Goal: Task Accomplishment & Management: Complete application form

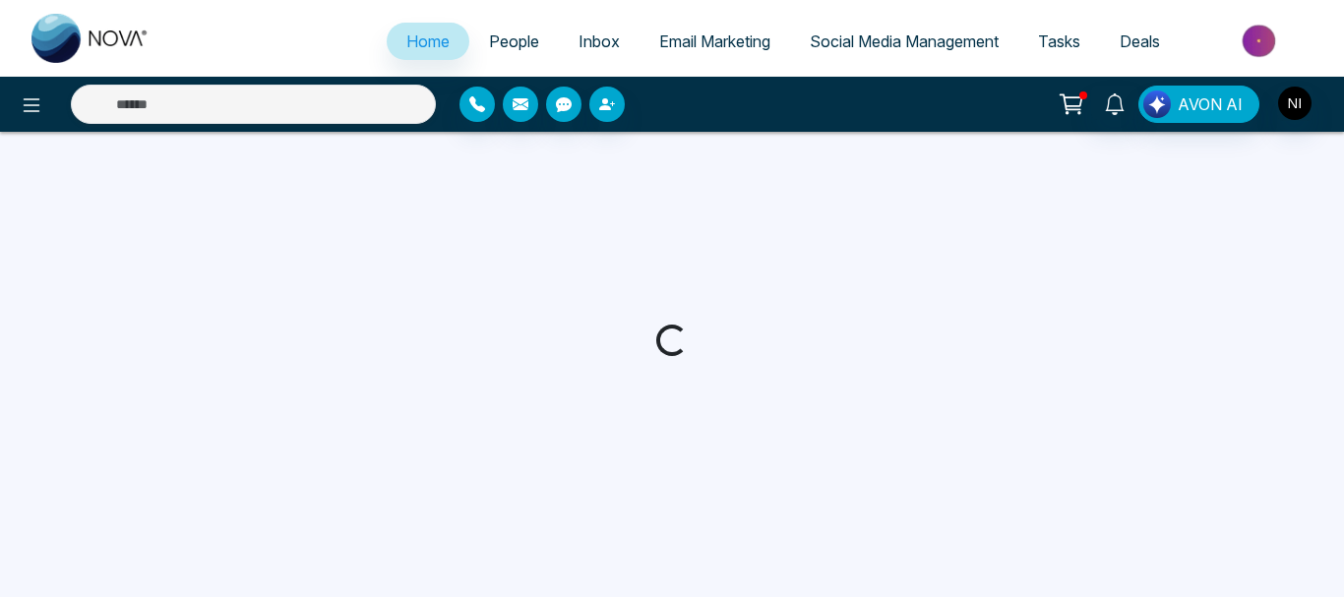
select select "*"
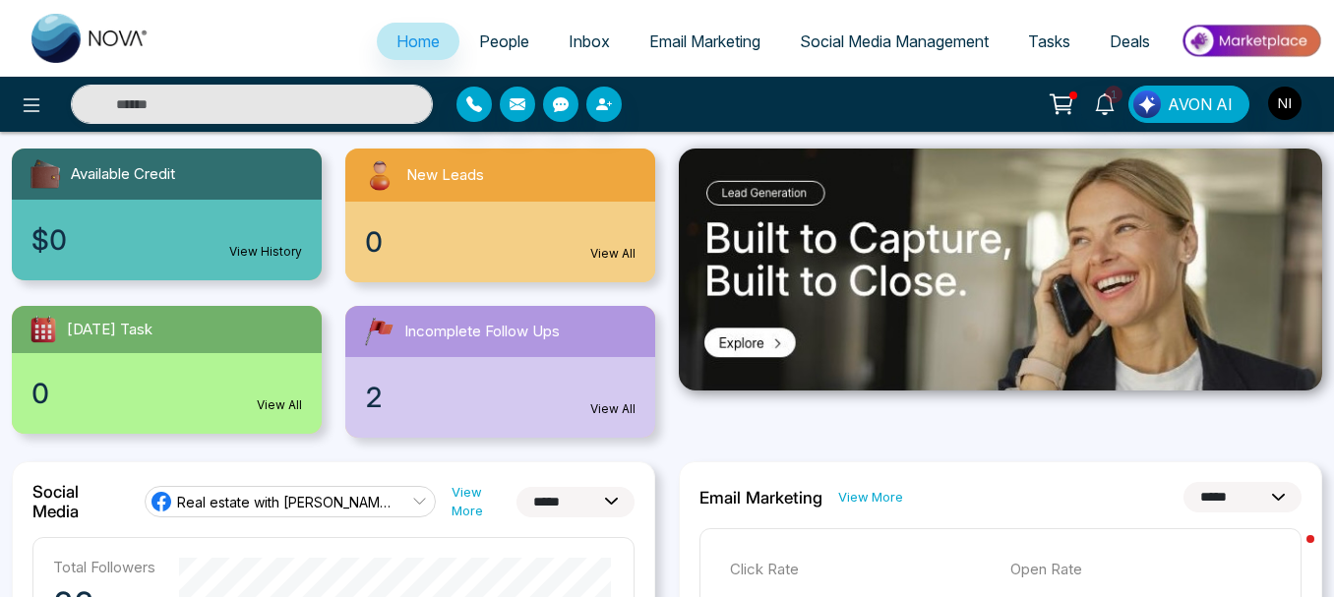
scroll to position [153, 0]
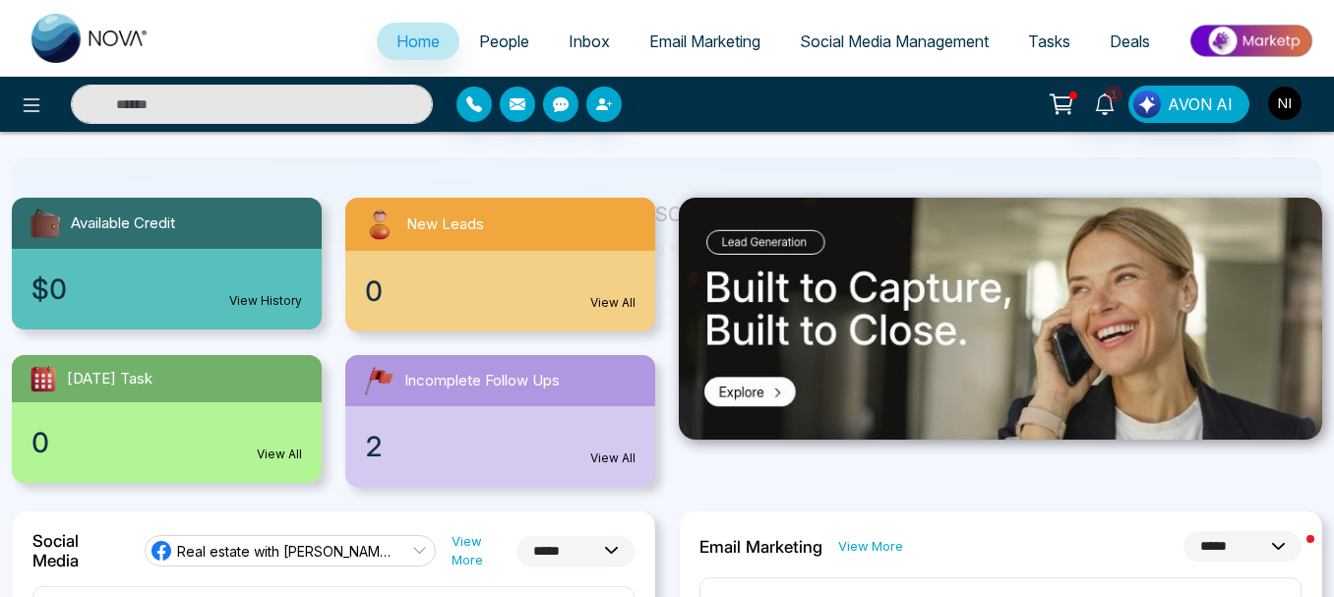
click at [767, 303] on img at bounding box center [1000, 319] width 643 height 242
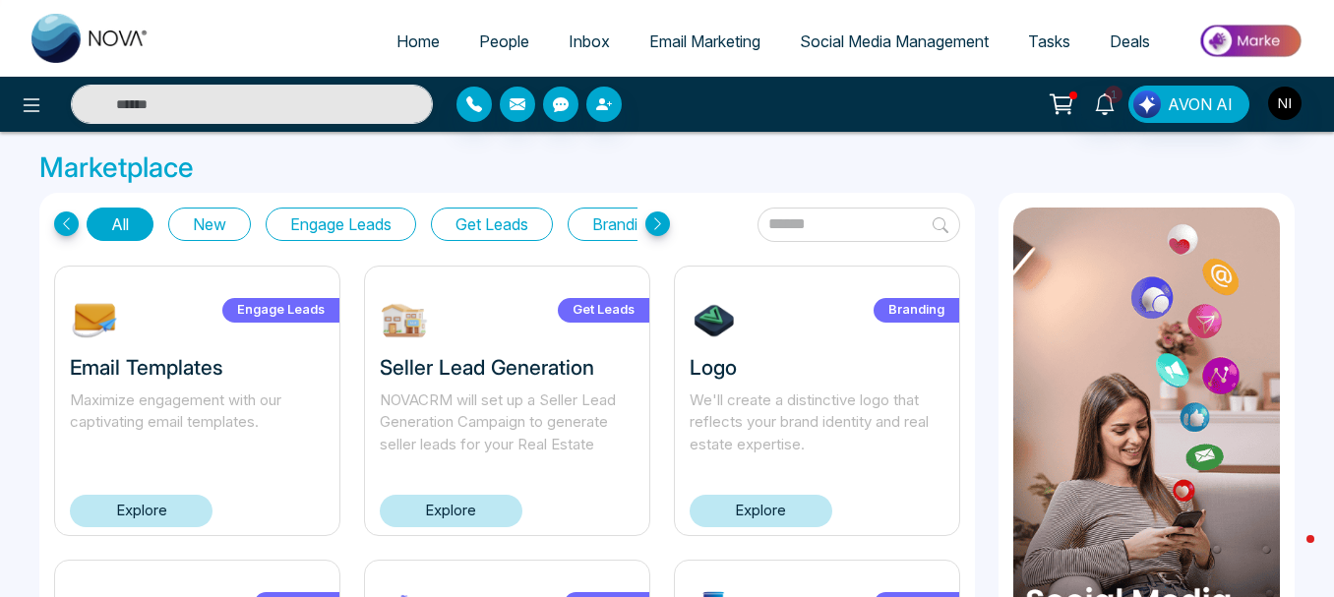
click at [147, 512] on link "Explore" at bounding box center [141, 511] width 143 height 32
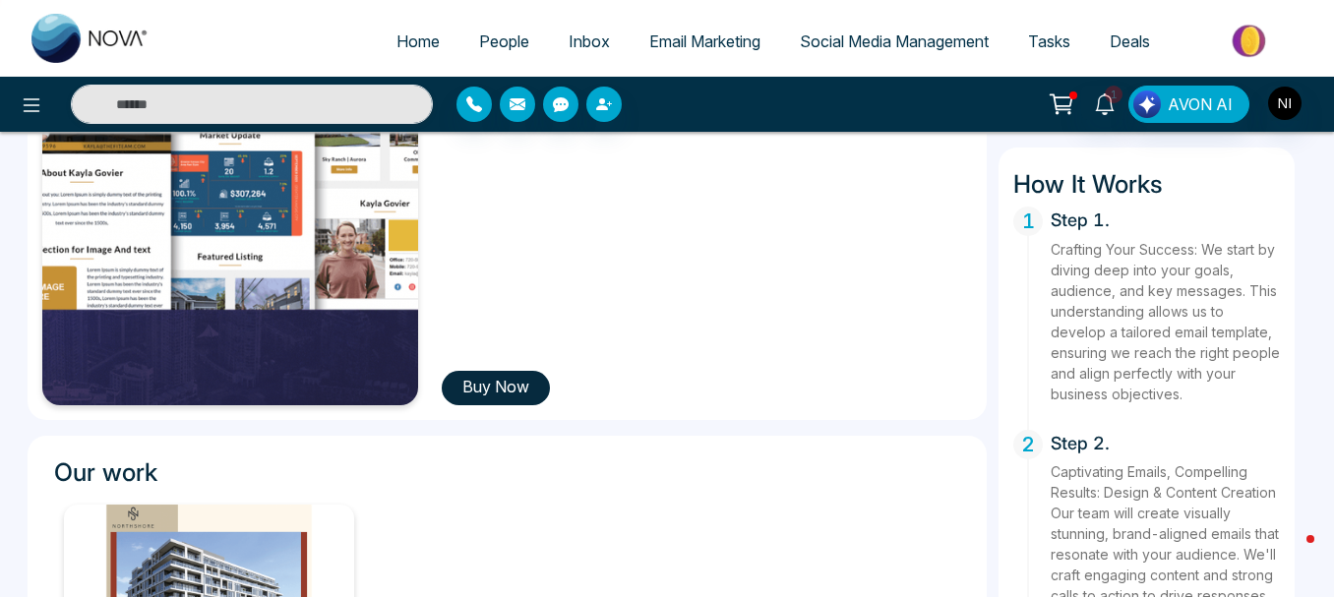
scroll to position [400, 0]
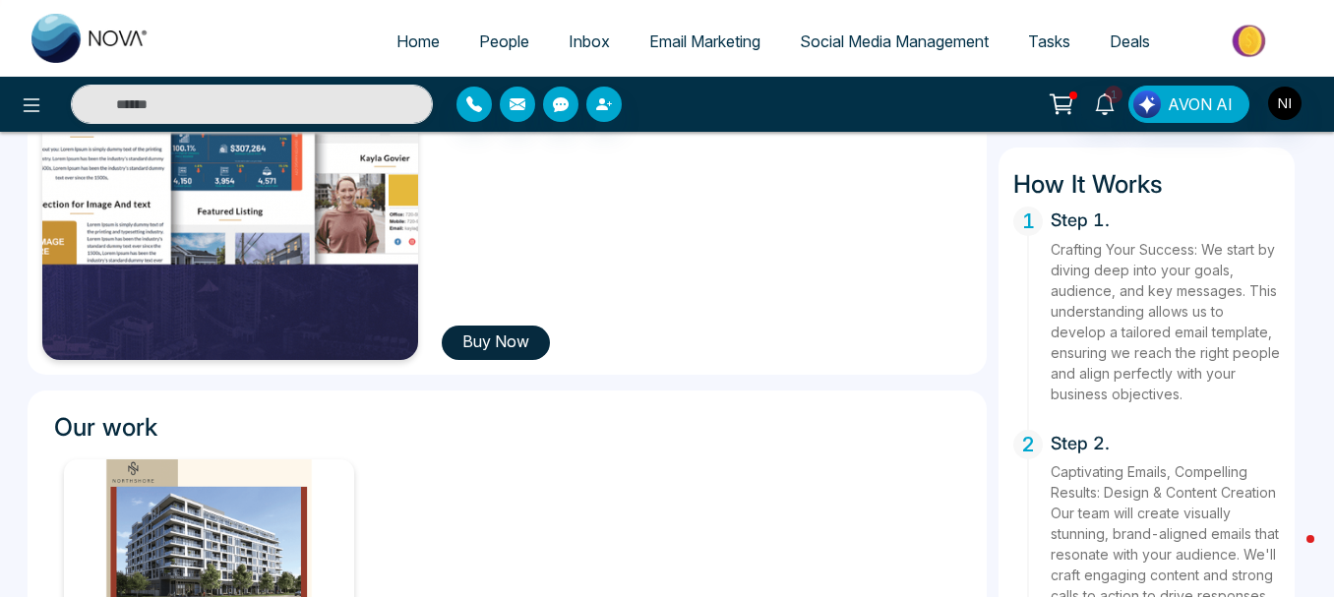
click at [500, 343] on button "Buy Now" at bounding box center [496, 343] width 108 height 34
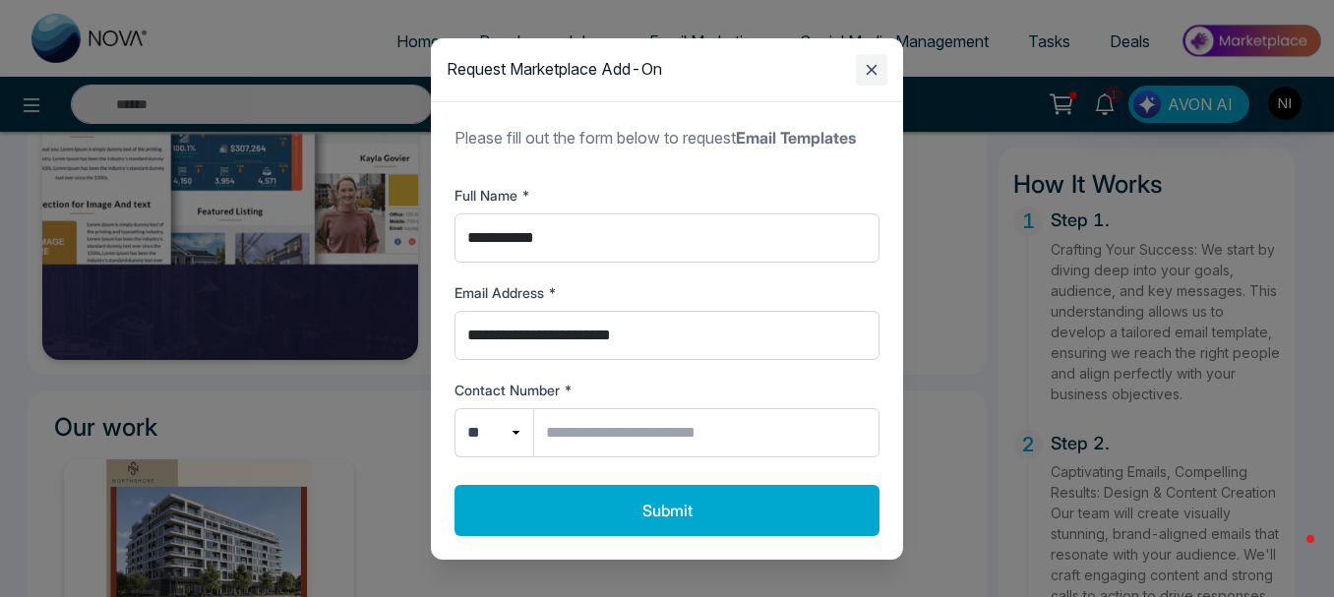
click at [867, 58] on icon "Close modal" at bounding box center [872, 70] width 24 height 24
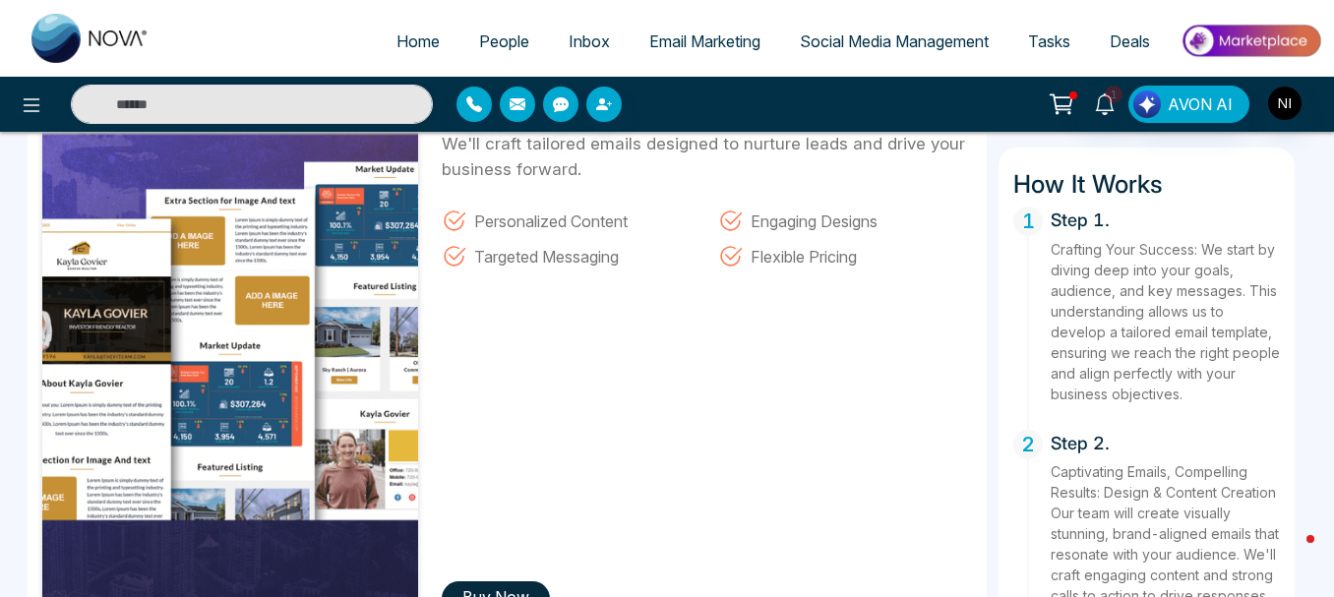
scroll to position [0, 0]
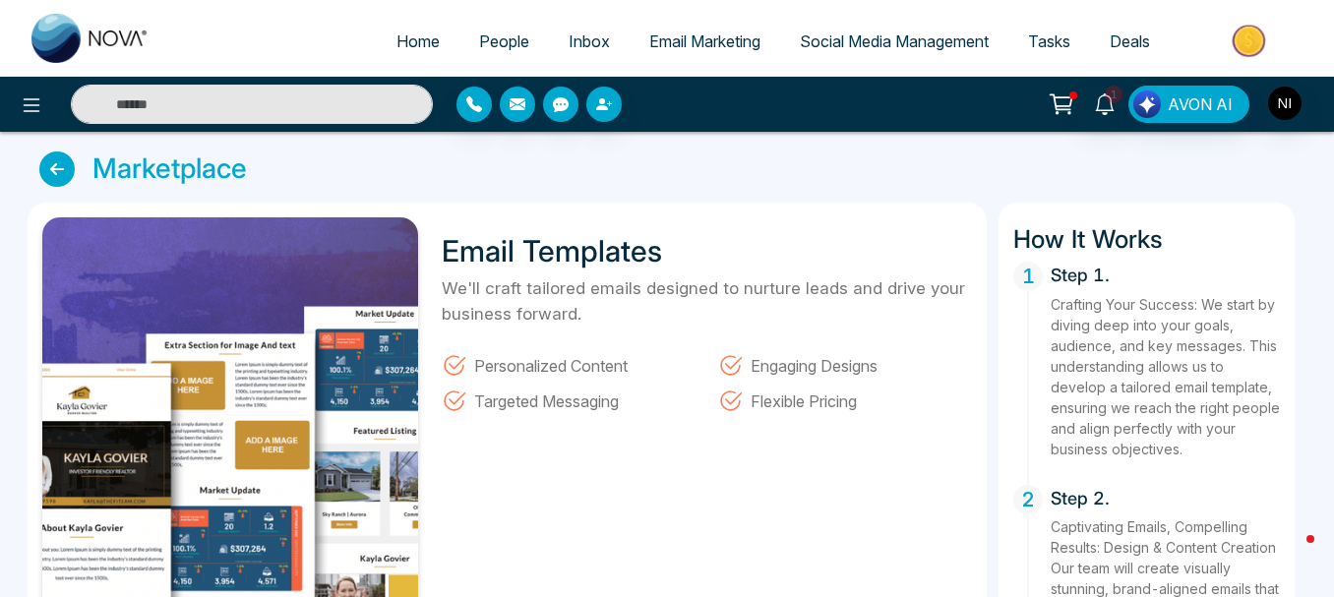
click at [410, 42] on span "Home" at bounding box center [418, 41] width 43 height 20
select select "*"
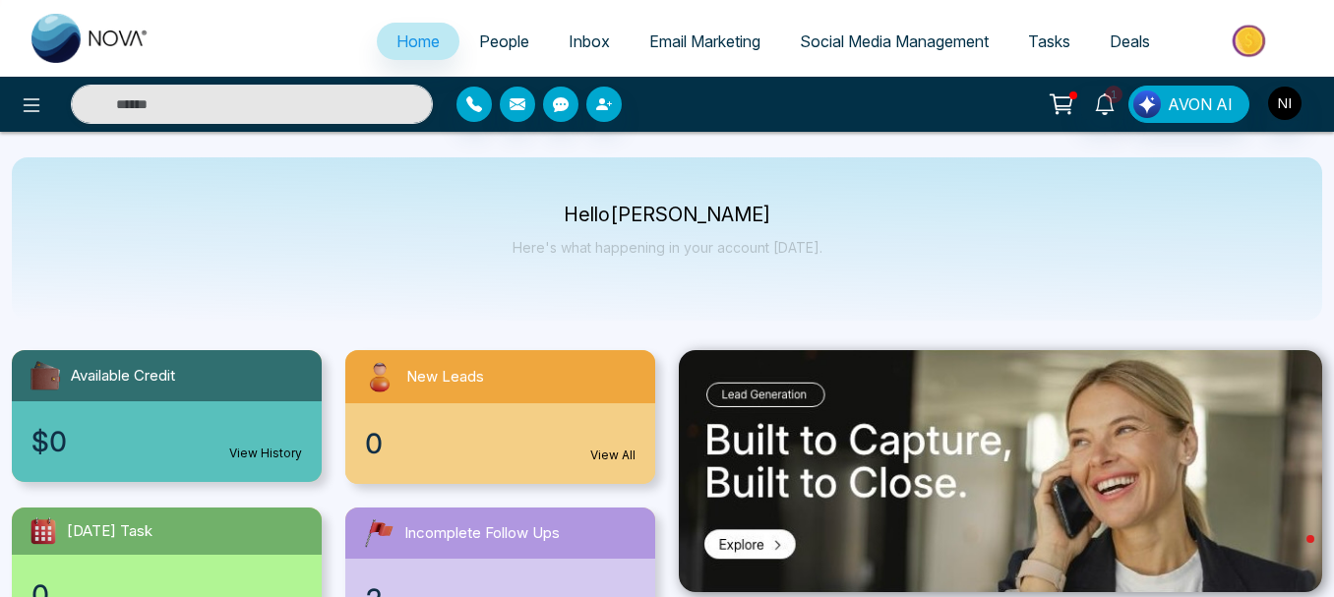
click at [876, 48] on span "Social Media Management" at bounding box center [894, 41] width 189 height 20
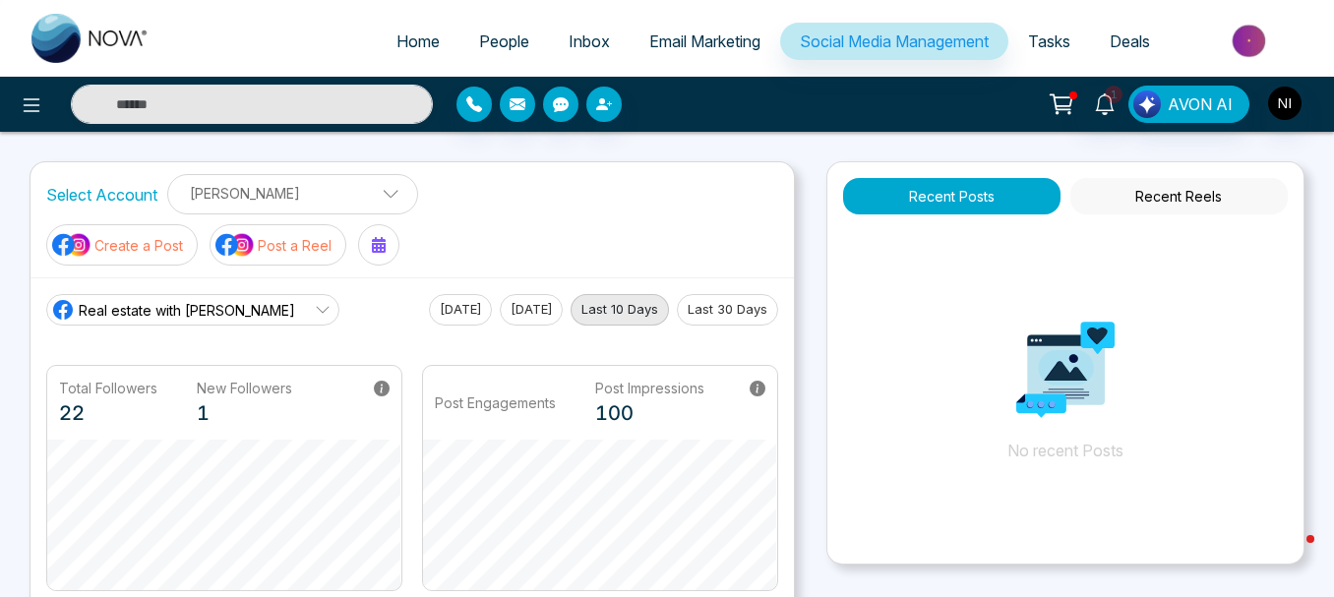
click at [937, 188] on button "Recent Posts" at bounding box center [951, 196] width 217 height 36
click at [937, 196] on button "Recent Posts" at bounding box center [951, 196] width 217 height 36
click at [1137, 200] on button "Recent Reels" at bounding box center [1179, 196] width 217 height 36
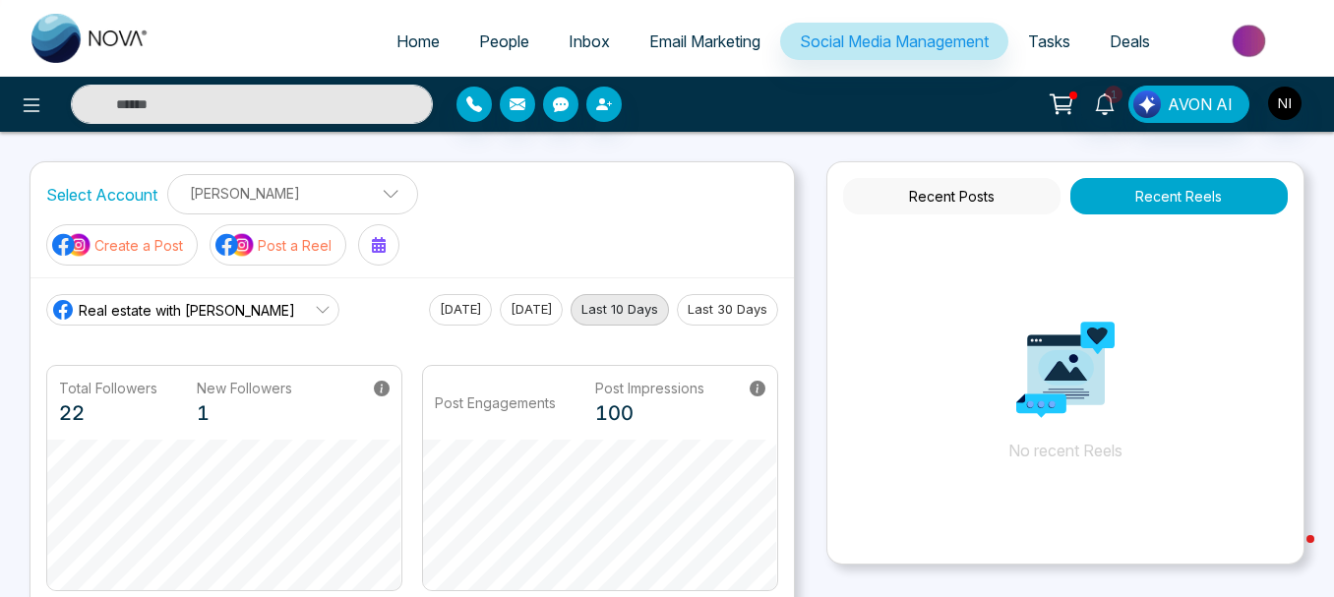
click at [959, 197] on button "Recent Posts" at bounding box center [951, 196] width 217 height 36
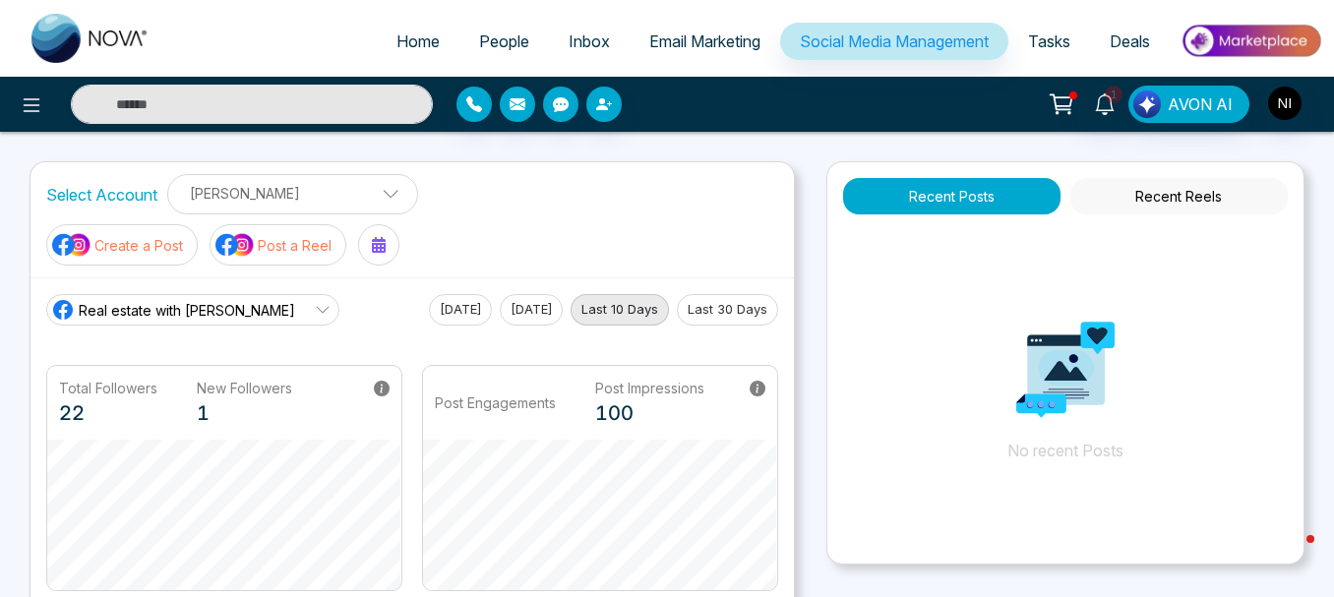
click at [255, 232] on img at bounding box center [234, 245] width 39 height 26
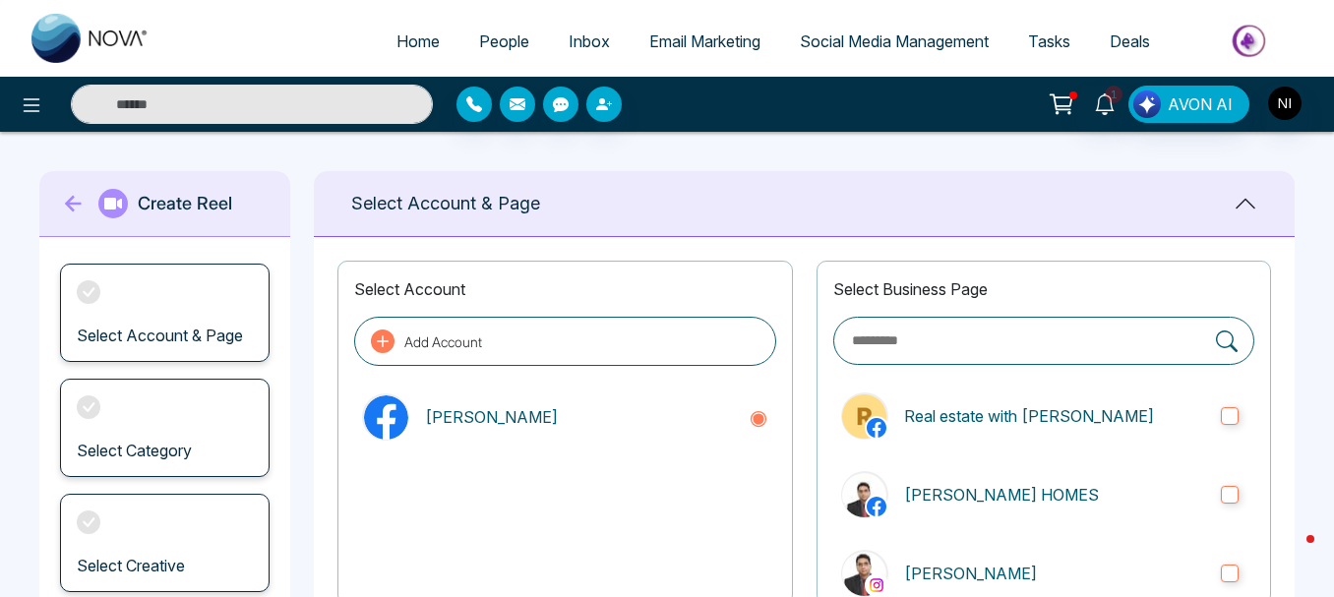
click at [848, 45] on span "Social Media Management" at bounding box center [894, 41] width 189 height 20
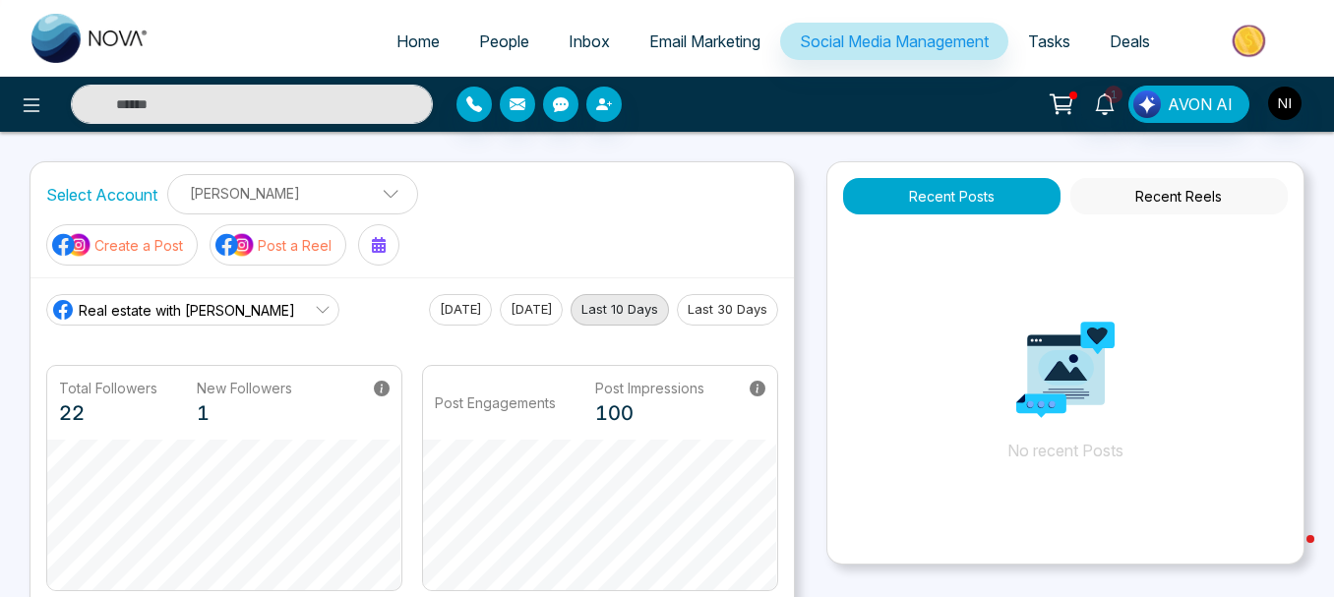
click at [409, 39] on span "Home" at bounding box center [418, 41] width 43 height 20
select select "*"
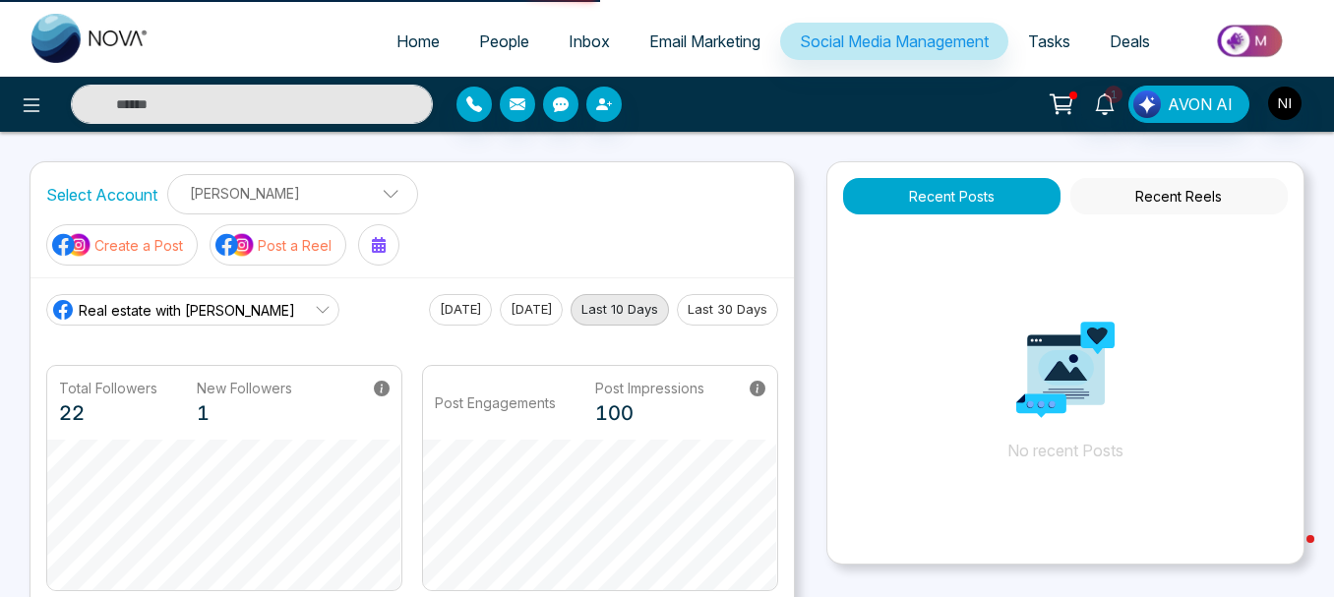
select select "*"
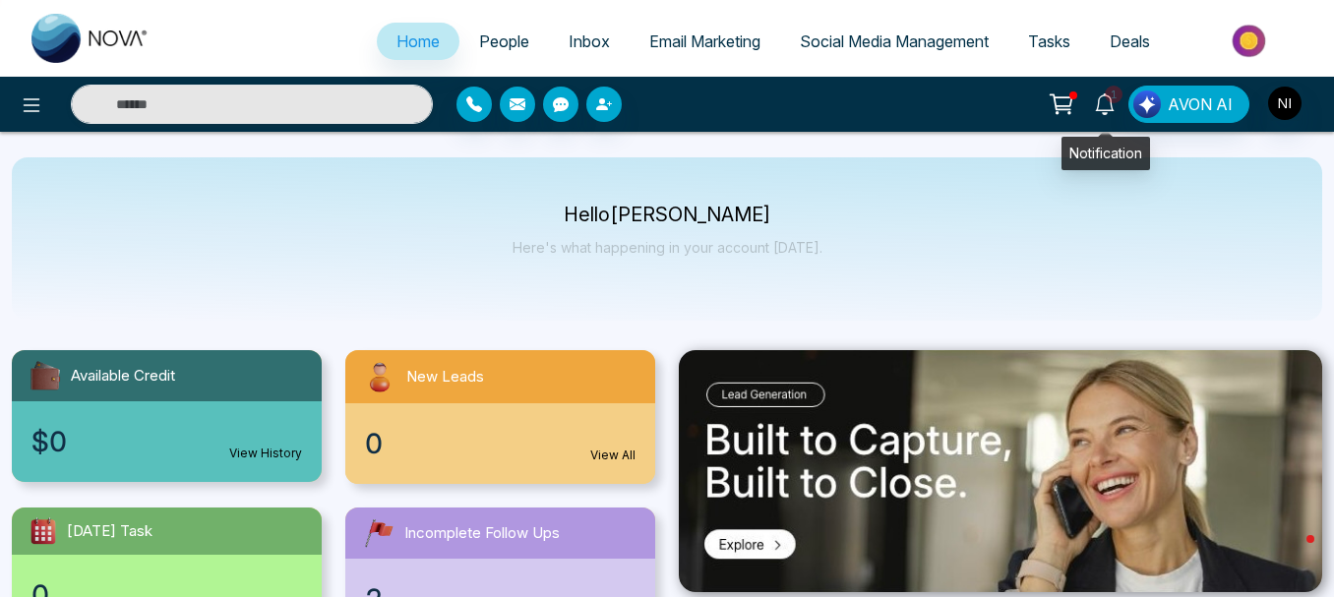
click at [1103, 103] on icon at bounding box center [1105, 104] width 22 height 22
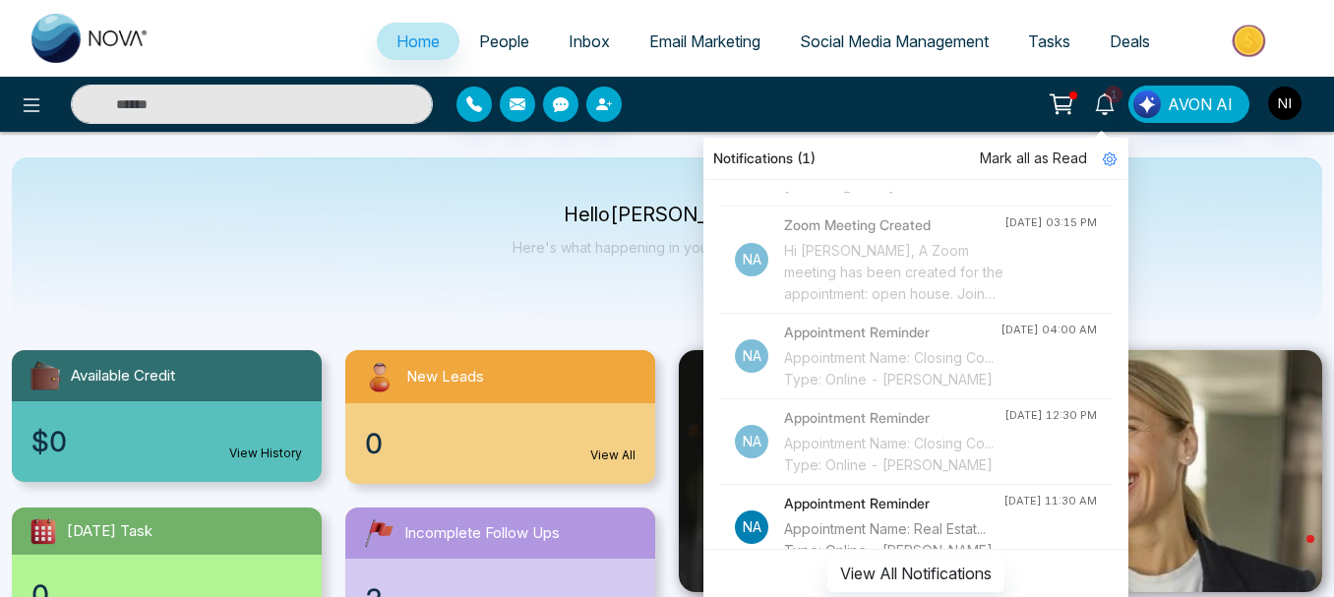
scroll to position [513, 0]
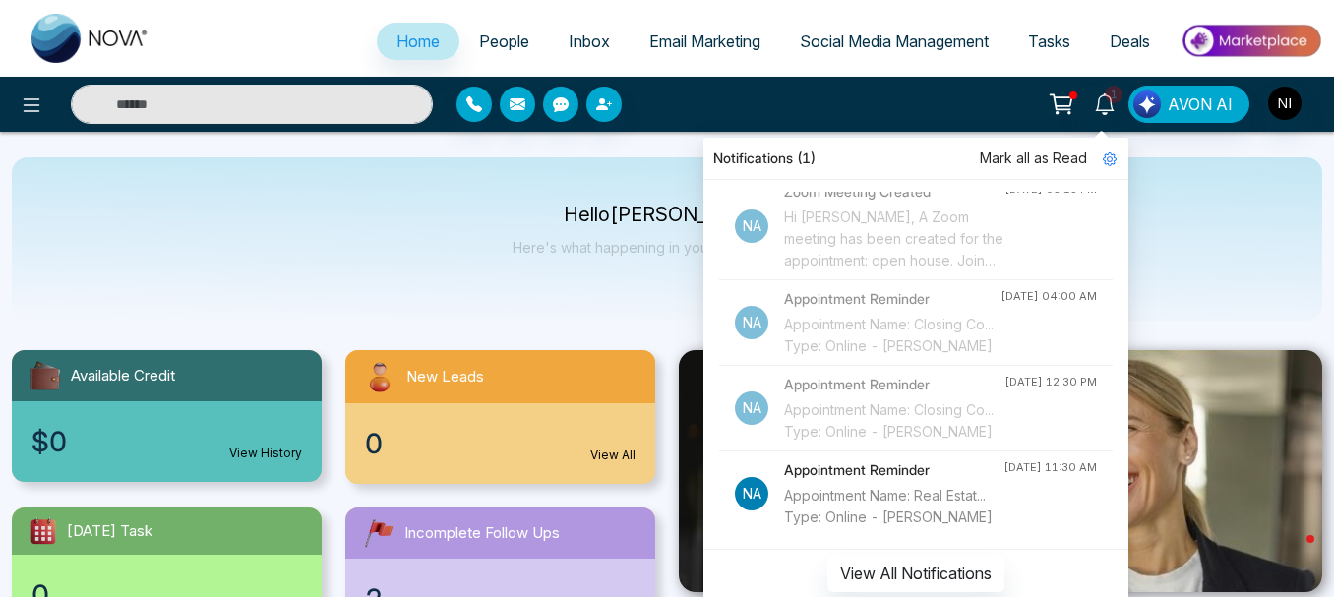
click at [859, 459] on h4 "Appointment Reminder" at bounding box center [893, 470] width 219 height 22
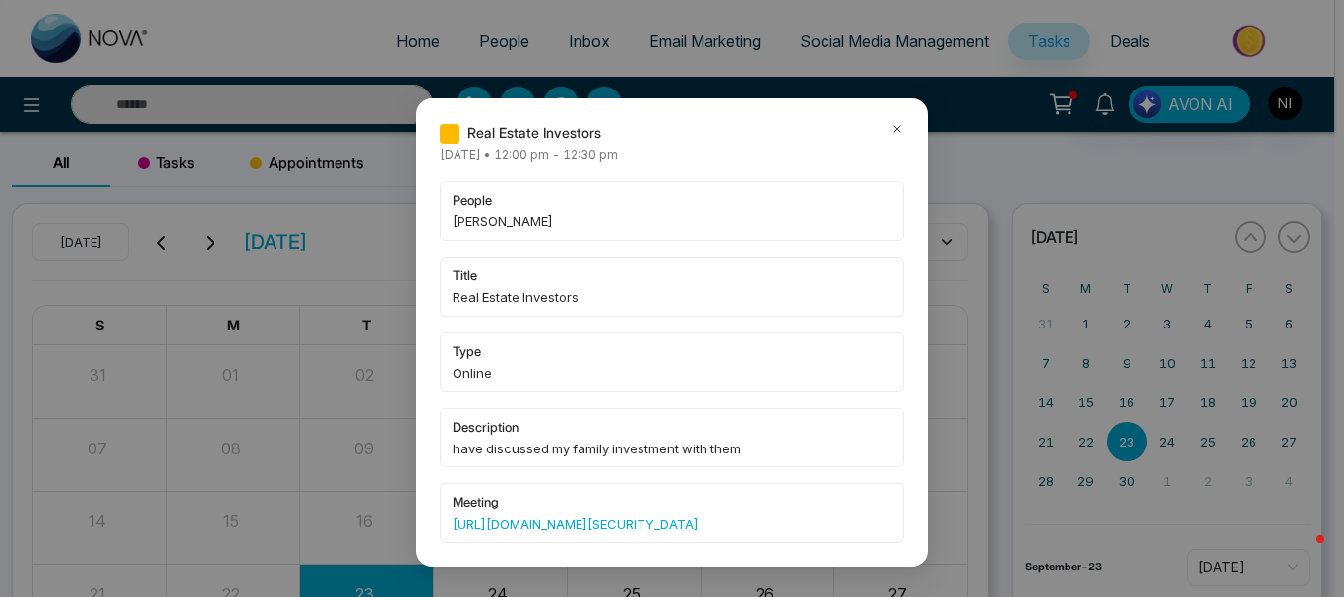
click at [504, 367] on span "Online" at bounding box center [672, 373] width 439 height 20
click at [894, 124] on icon at bounding box center [897, 129] width 14 height 14
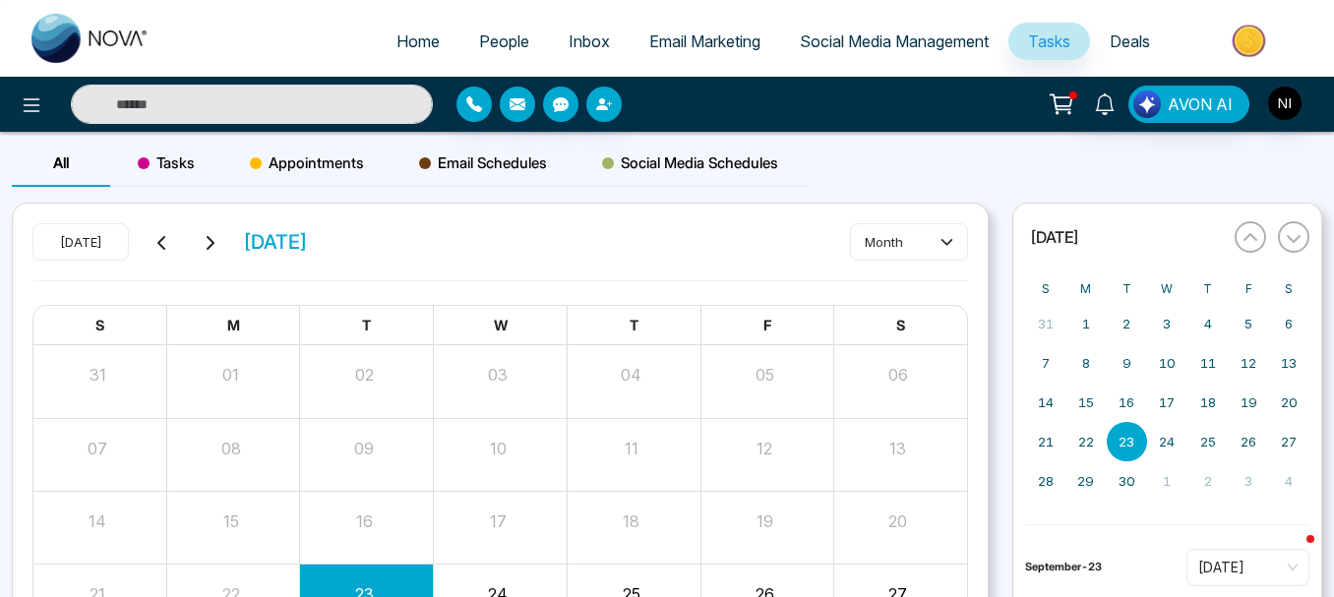
click at [299, 156] on span "Appointments" at bounding box center [307, 164] width 114 height 24
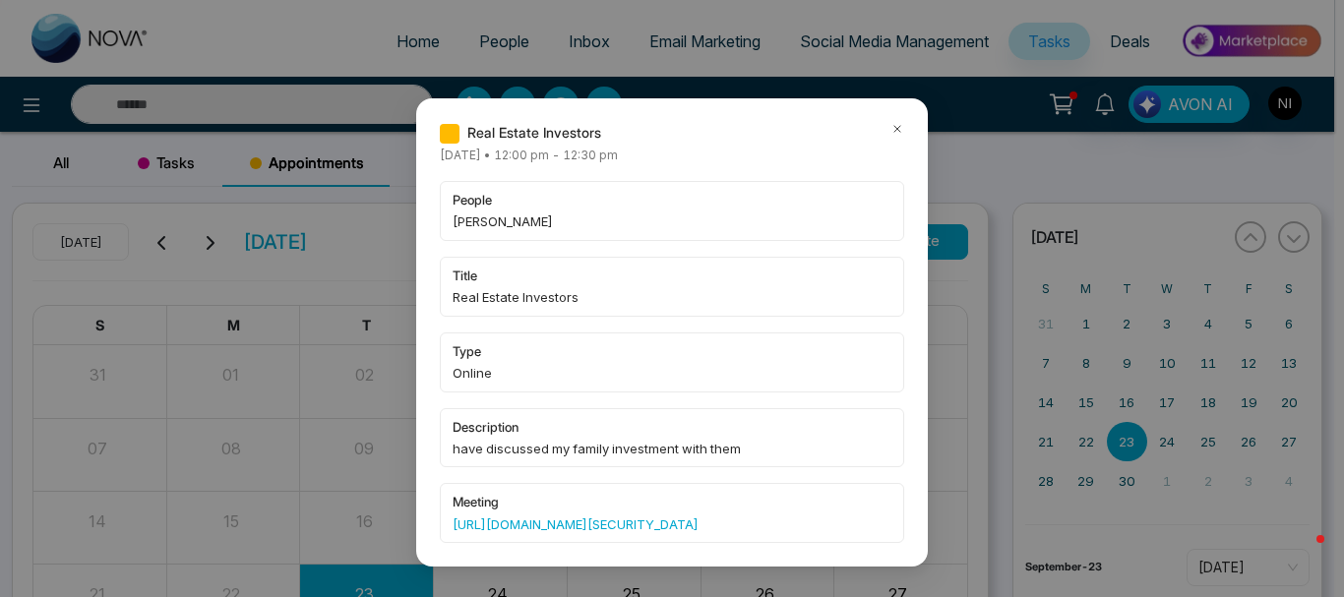
click at [895, 130] on icon at bounding box center [897, 129] width 14 height 14
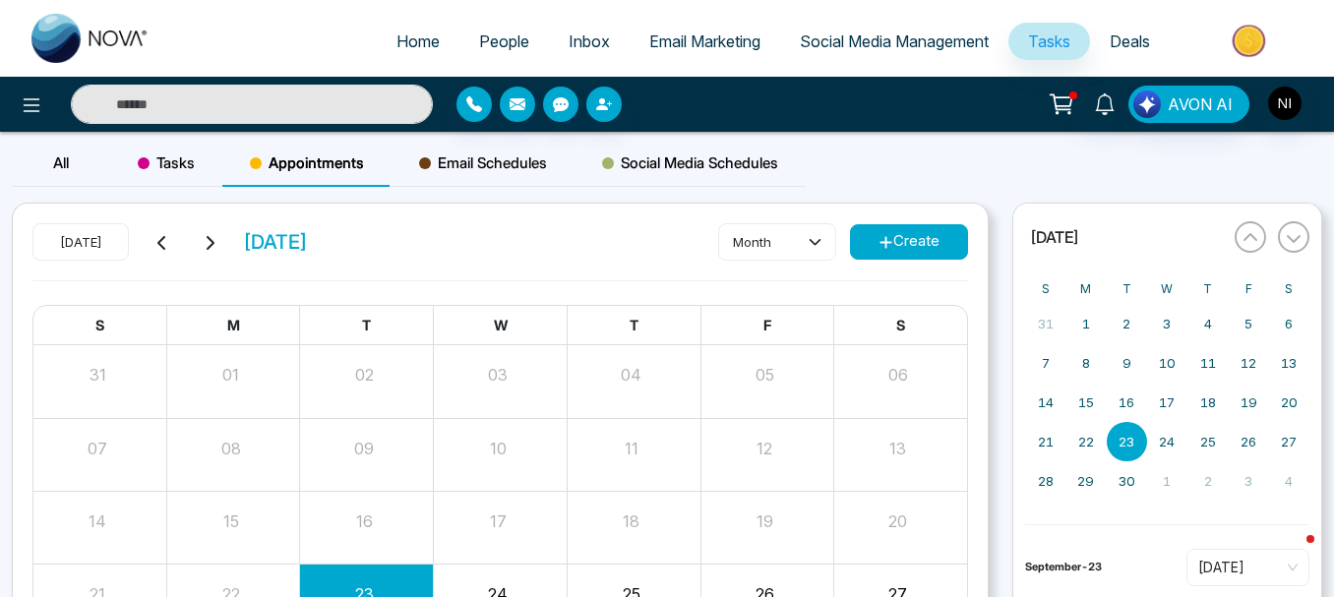
click at [497, 160] on span "Email Schedules" at bounding box center [483, 164] width 128 height 24
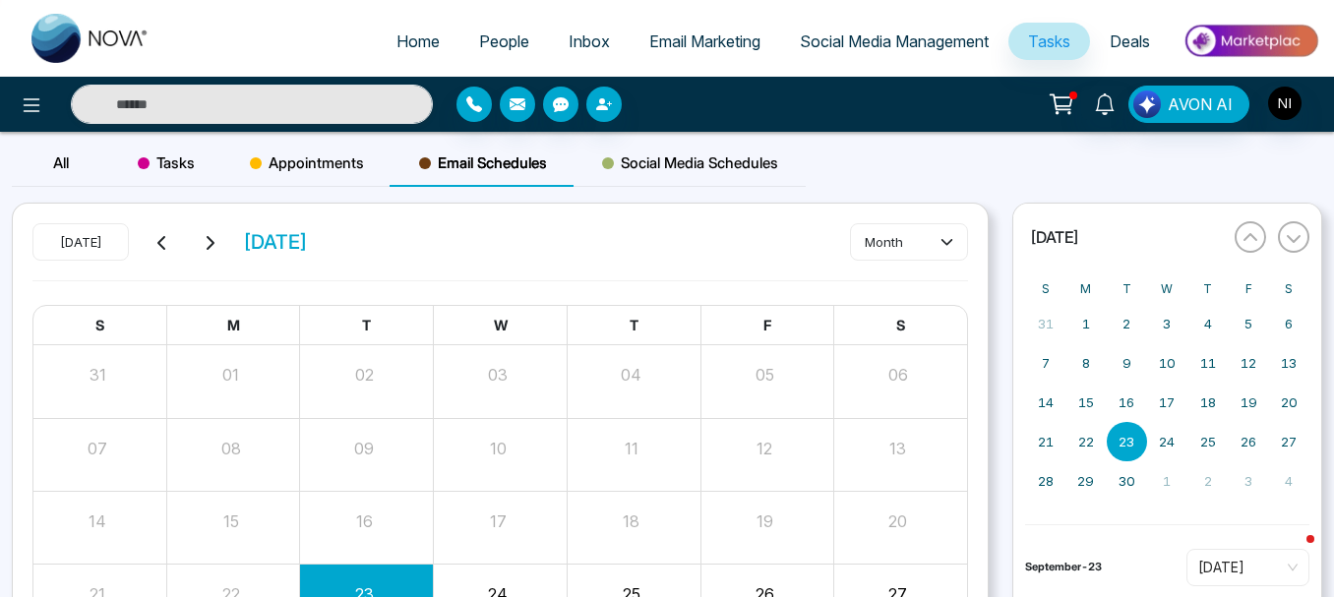
click at [345, 581] on div "23" at bounding box center [364, 592] width 129 height 30
click at [353, 581] on div "23" at bounding box center [364, 592] width 129 height 30
click at [652, 162] on span "Social Media Schedules" at bounding box center [690, 164] width 176 height 24
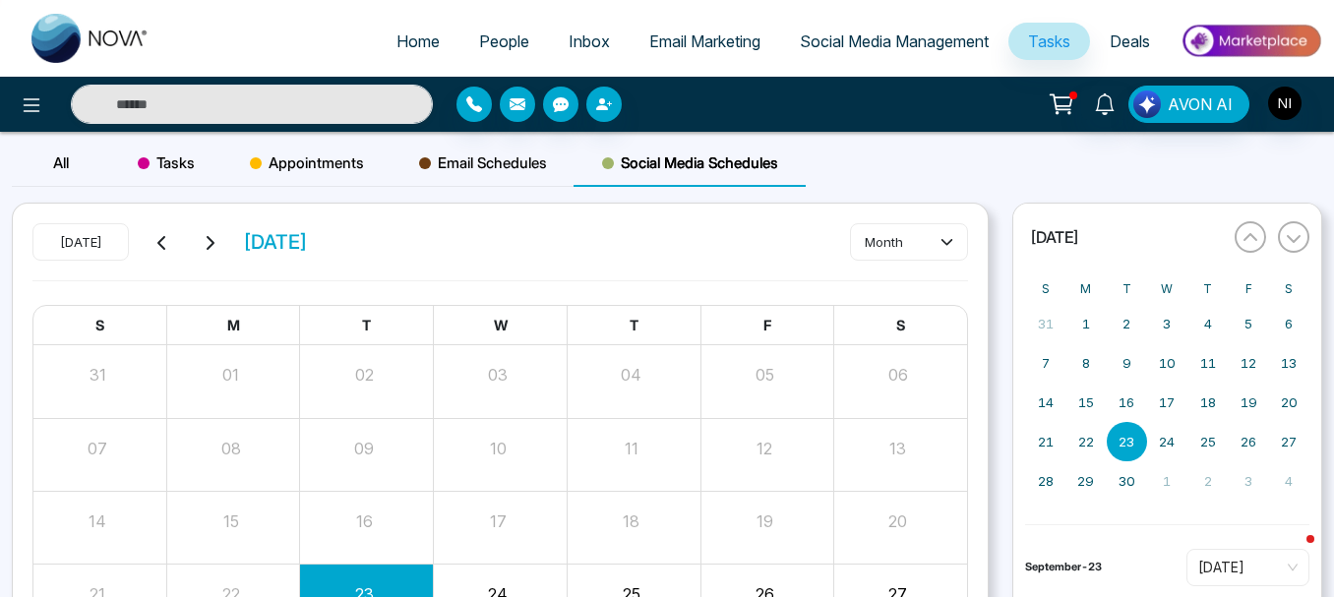
click at [652, 162] on span "Social Media Schedules" at bounding box center [690, 164] width 176 height 24
click at [165, 156] on span "Tasks" at bounding box center [166, 164] width 57 height 24
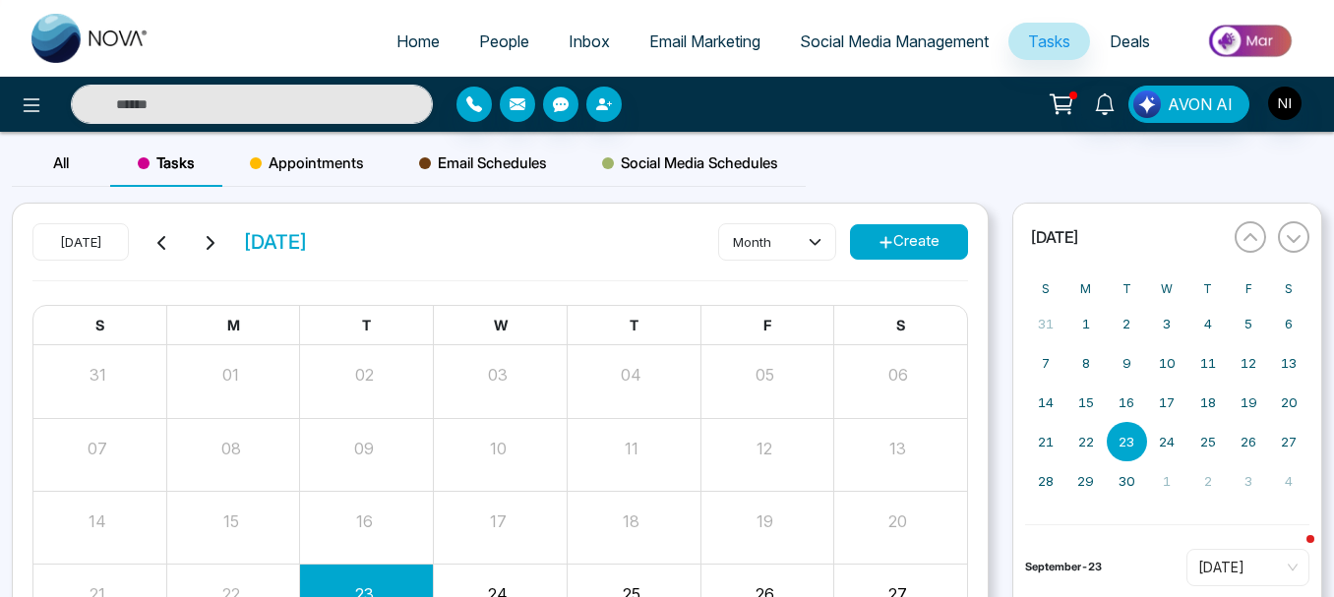
click at [897, 250] on button "Create" at bounding box center [909, 241] width 118 height 35
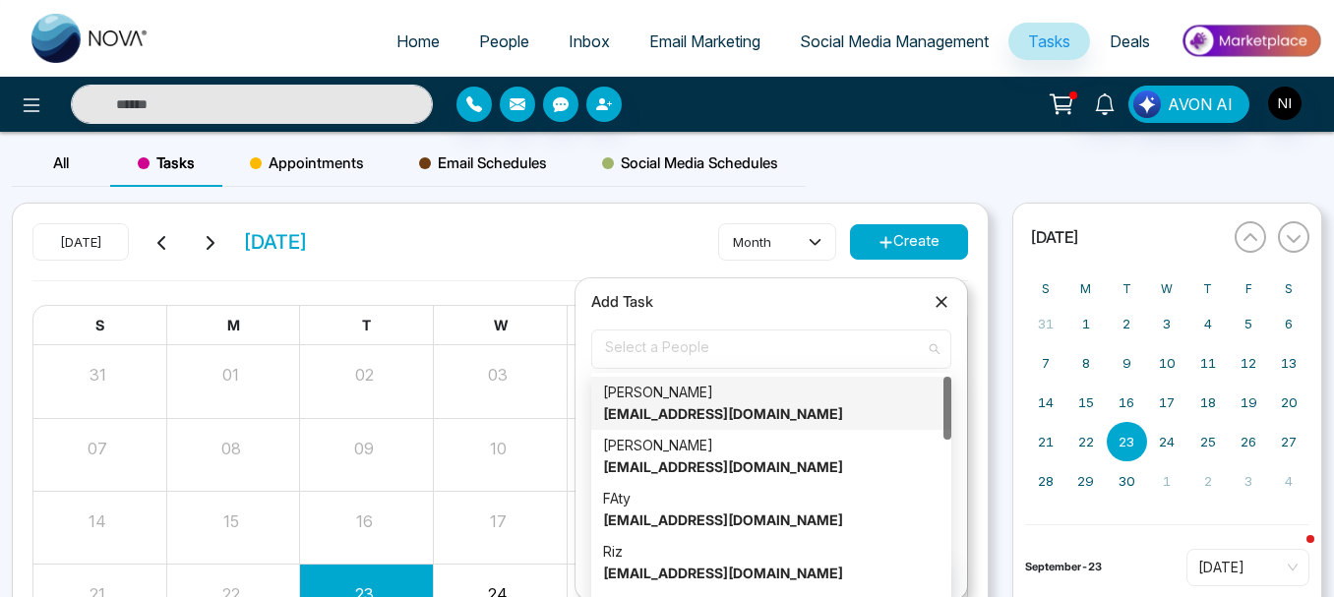
click at [707, 347] on span "Select a People" at bounding box center [771, 349] width 333 height 33
click at [661, 419] on strong "[EMAIL_ADDRESS][DOMAIN_NAME]" at bounding box center [723, 413] width 240 height 17
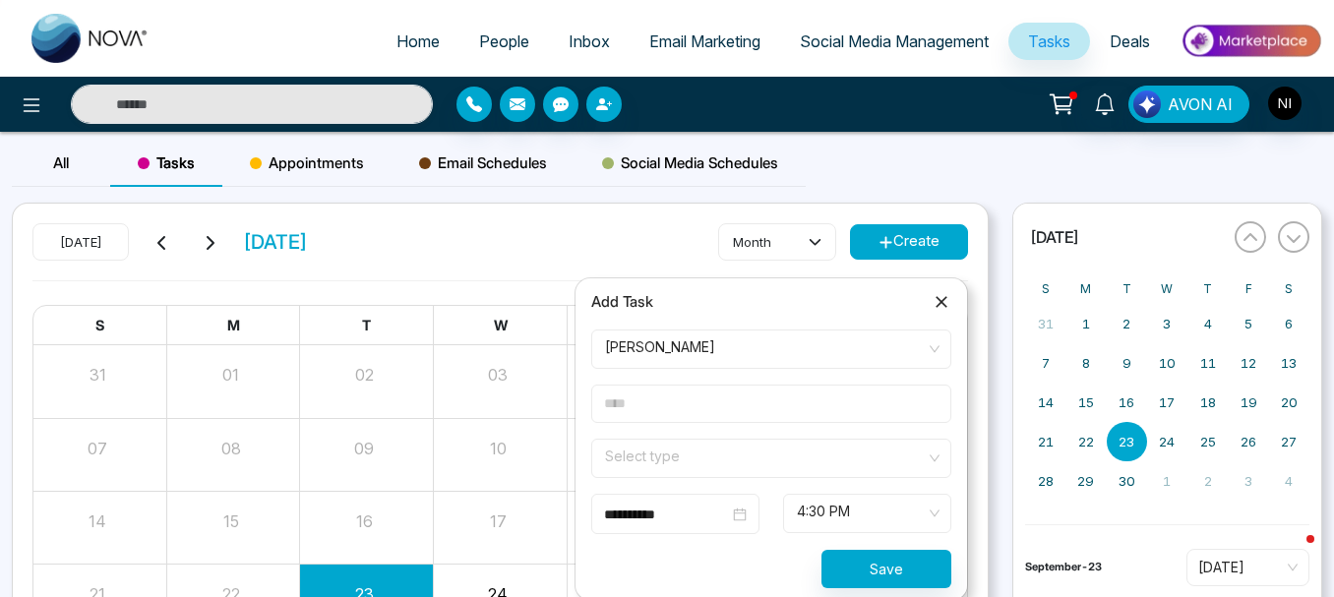
click at [622, 406] on input "text" at bounding box center [771, 404] width 360 height 38
type input "**********"
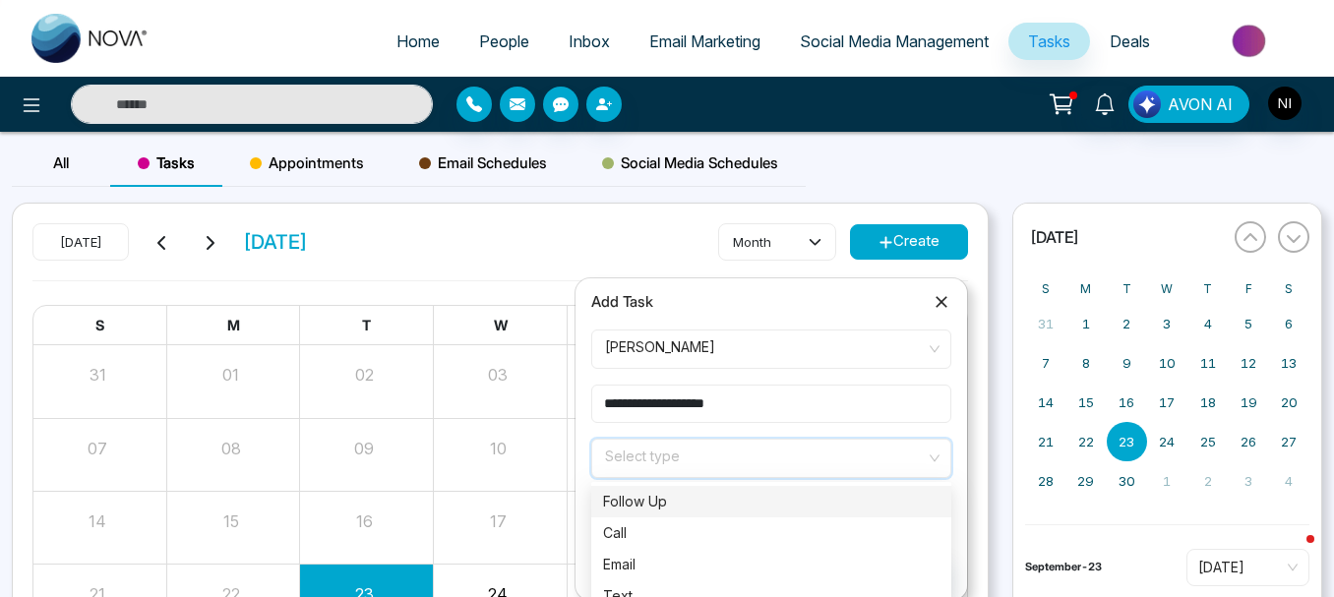
click at [637, 460] on input "search" at bounding box center [764, 455] width 323 height 30
click at [630, 505] on div "Follow Up" at bounding box center [771, 502] width 337 height 22
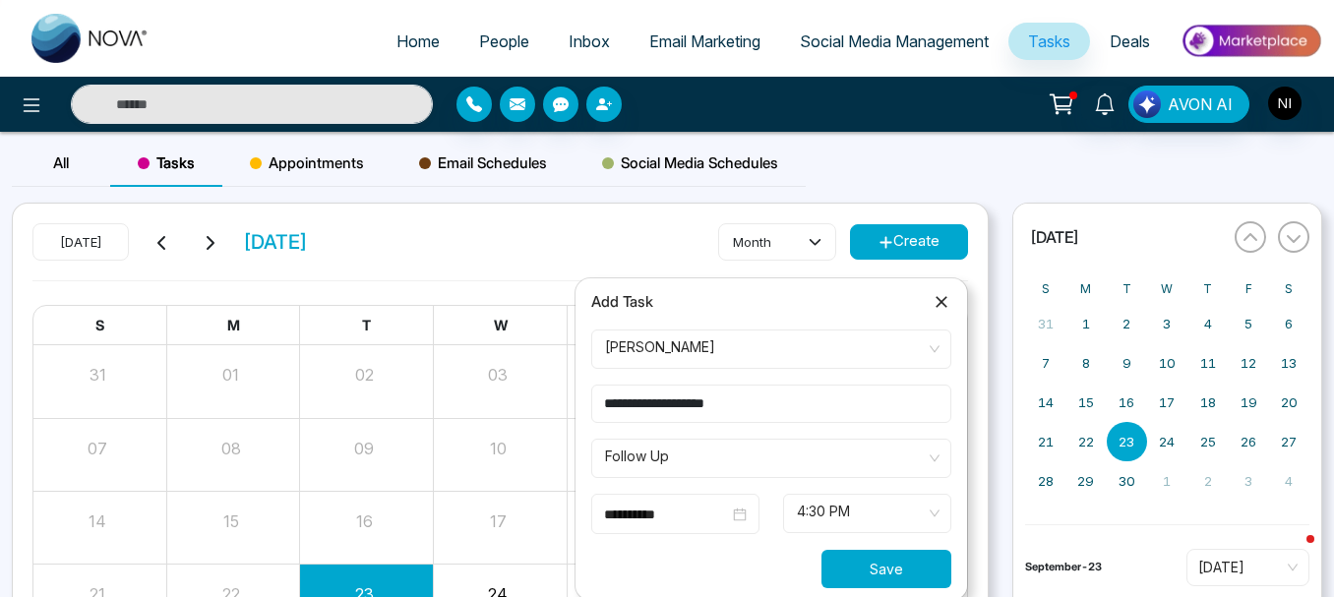
click at [891, 571] on button "Save" at bounding box center [887, 569] width 130 height 38
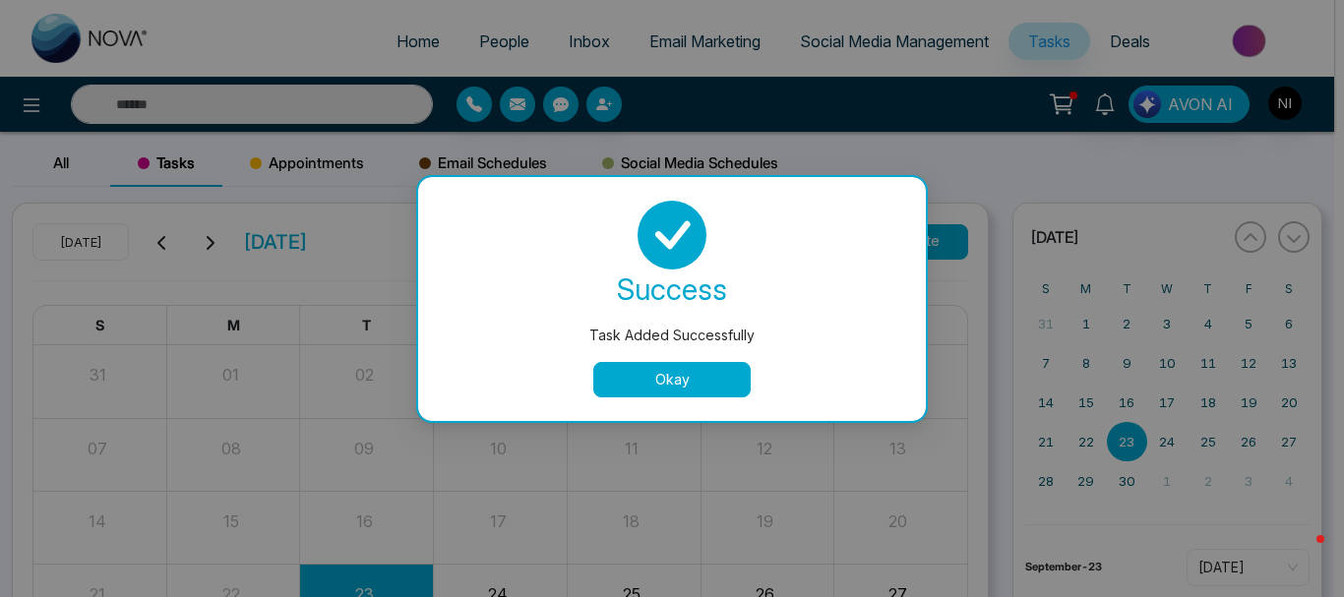
click at [689, 372] on button "Okay" at bounding box center [671, 379] width 157 height 35
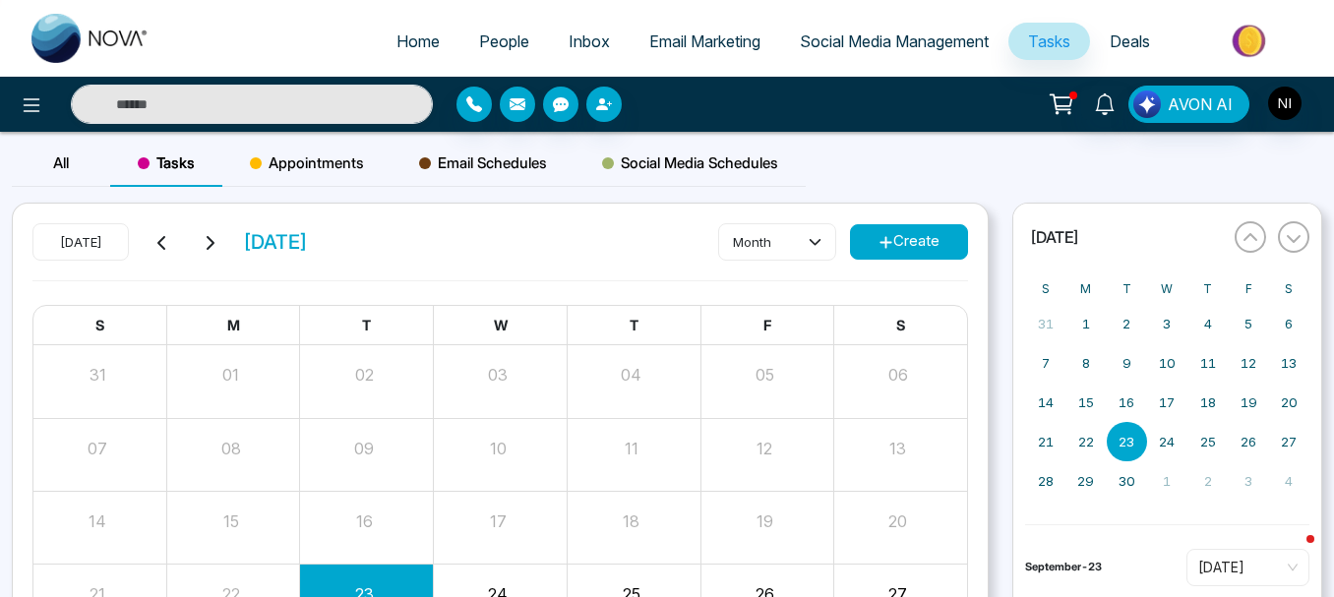
click at [313, 159] on span "Appointments" at bounding box center [307, 164] width 114 height 24
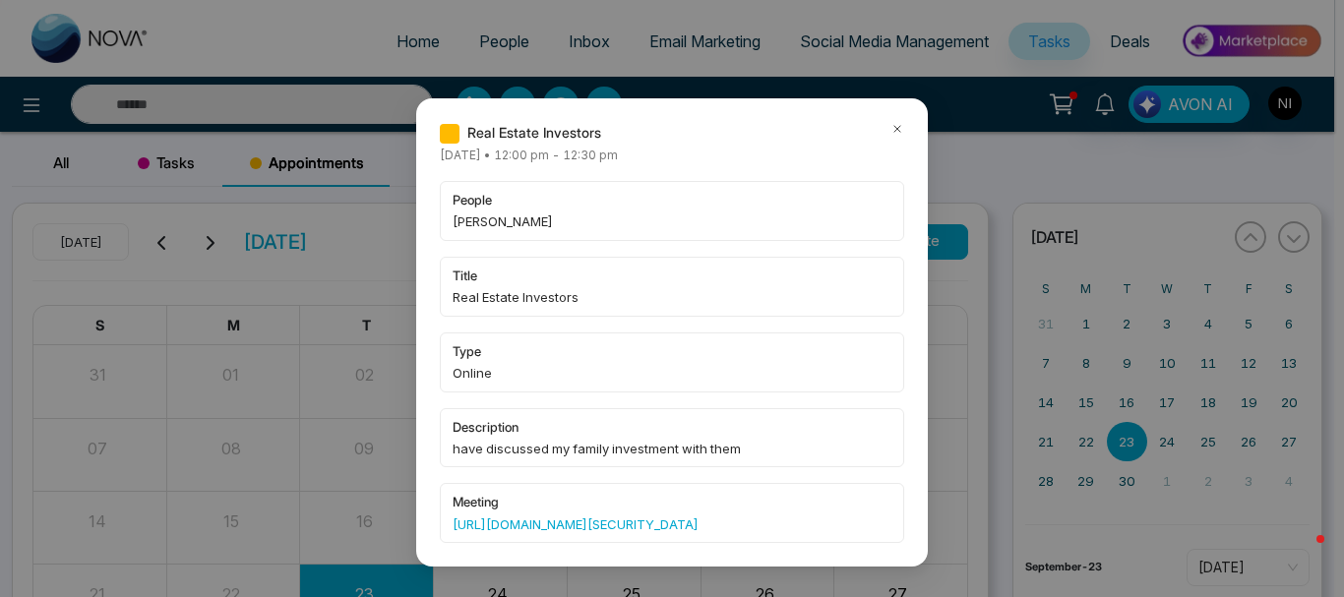
click at [894, 128] on icon at bounding box center [897, 129] width 6 height 6
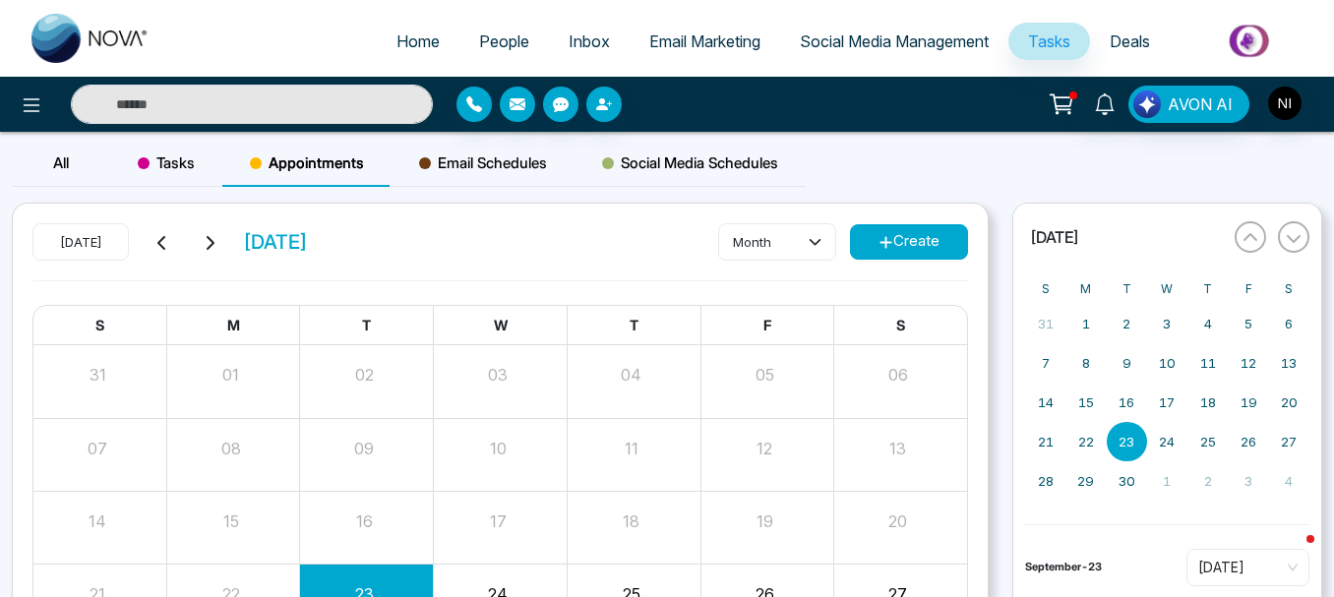
click at [701, 165] on span "Social Media Schedules" at bounding box center [690, 164] width 176 height 24
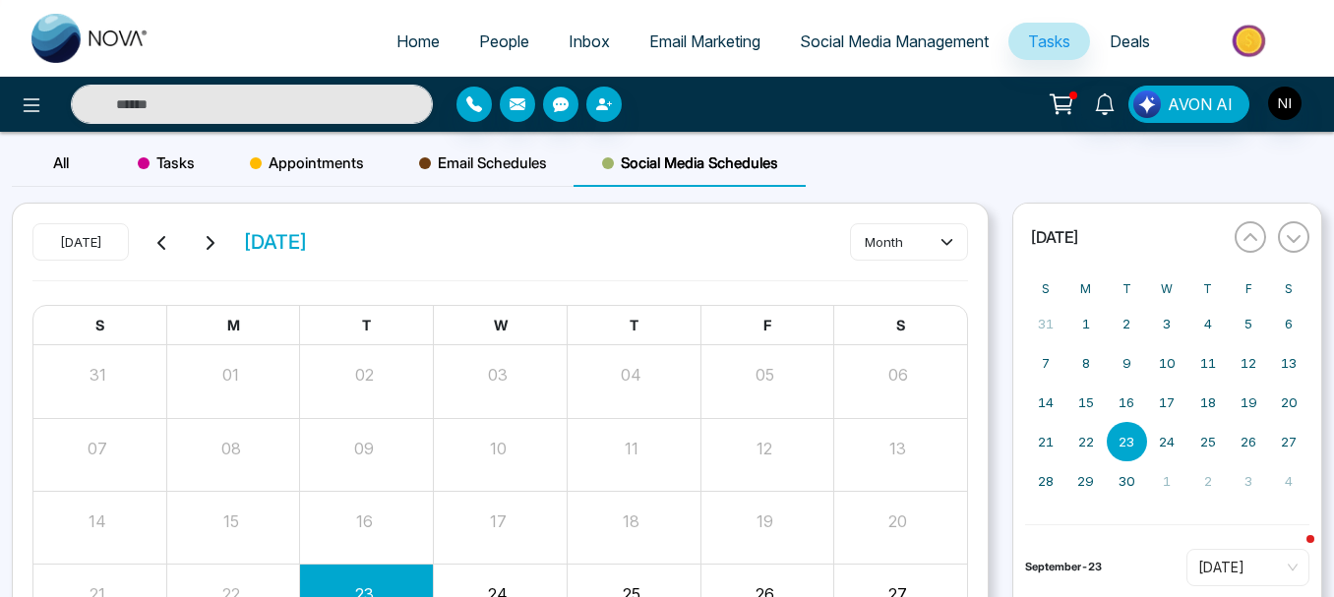
click at [690, 167] on span "Social Media Schedules" at bounding box center [690, 164] width 176 height 24
click at [875, 40] on span "Social Media Management" at bounding box center [894, 41] width 189 height 20
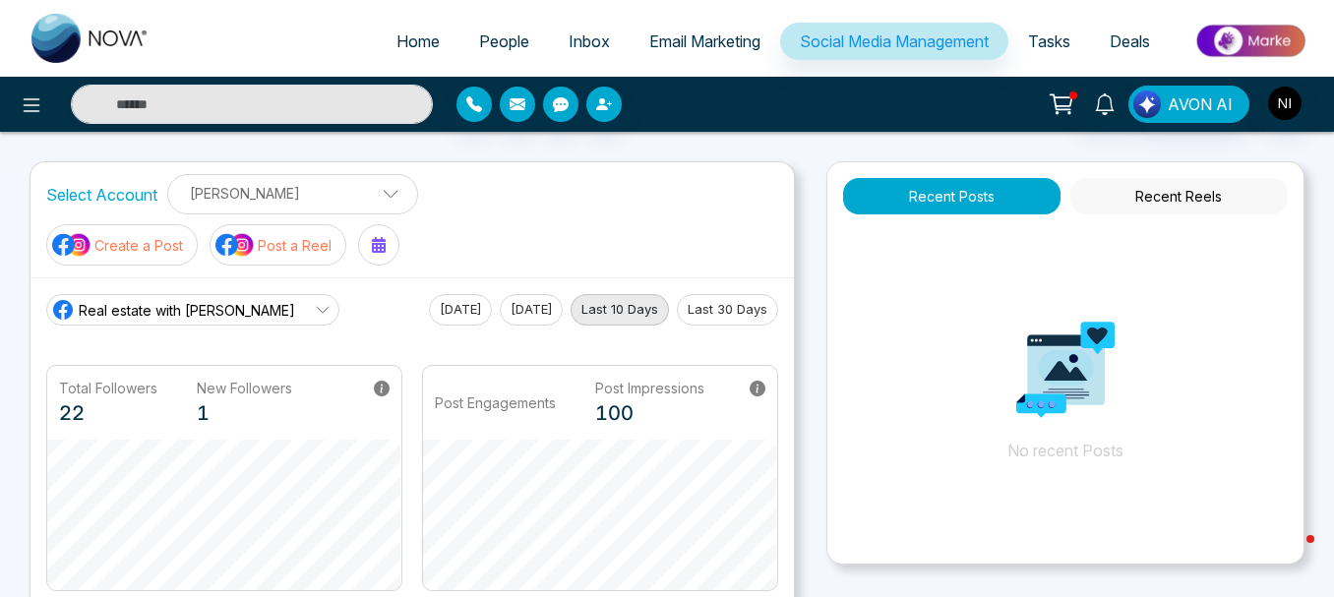
click at [687, 46] on span "Email Marketing" at bounding box center [704, 41] width 111 height 20
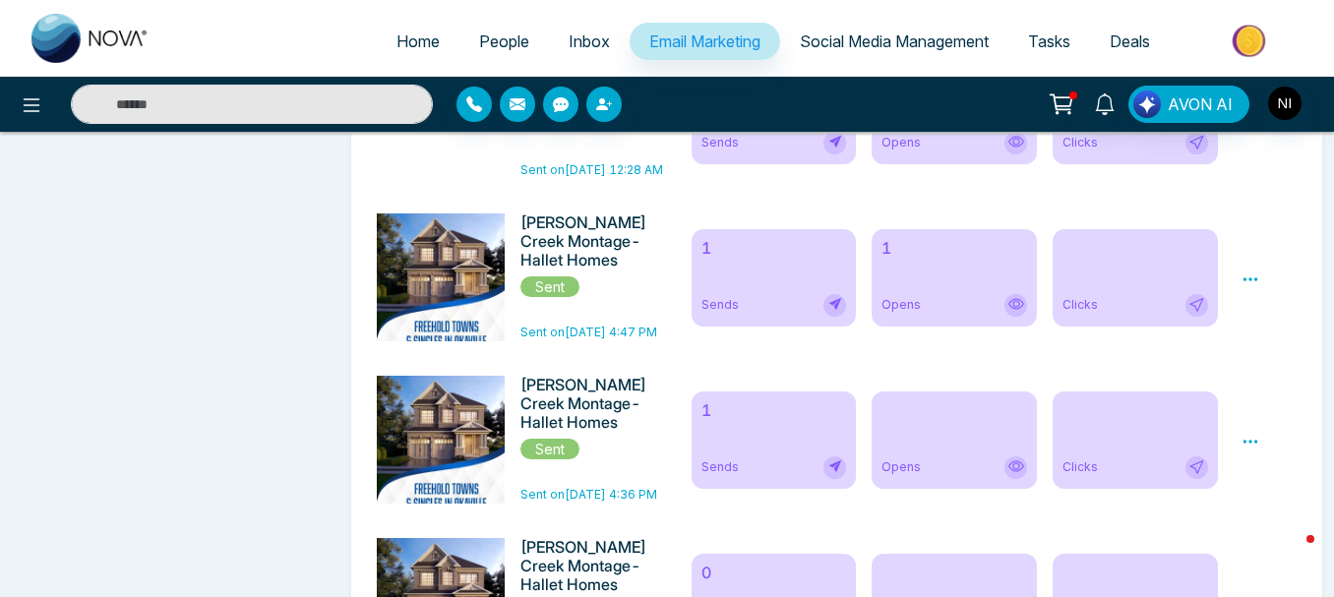
scroll to position [1316, 0]
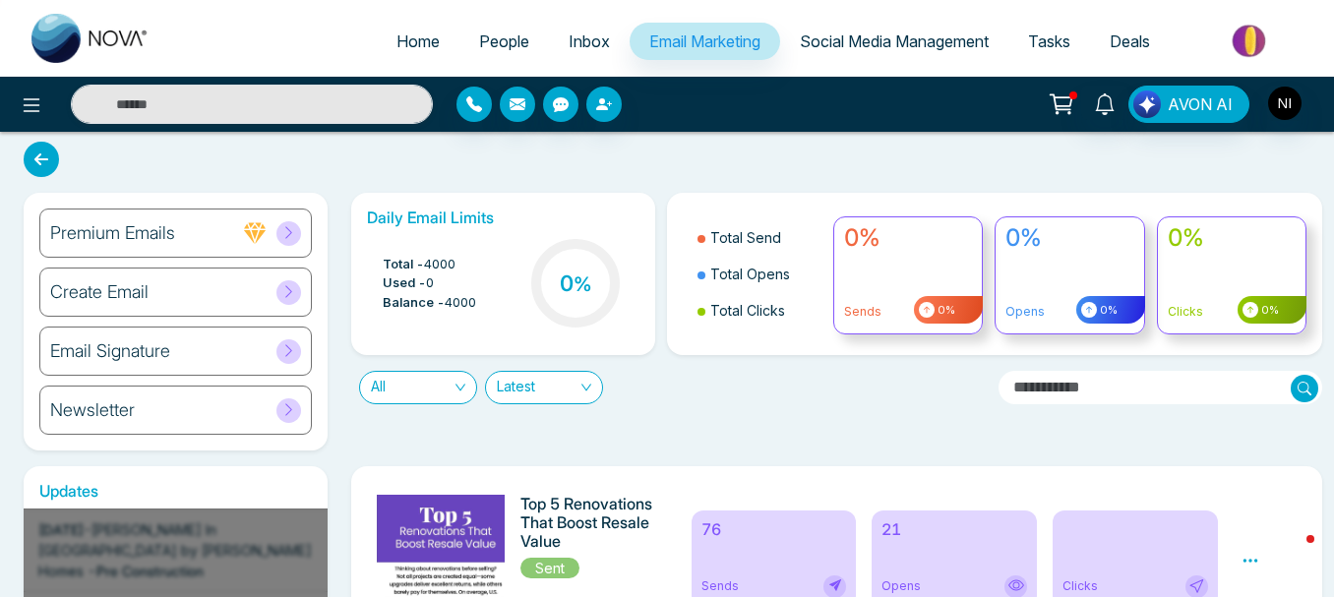
scroll to position [0, 0]
